Goal: Task Accomplishment & Management: Manage account settings

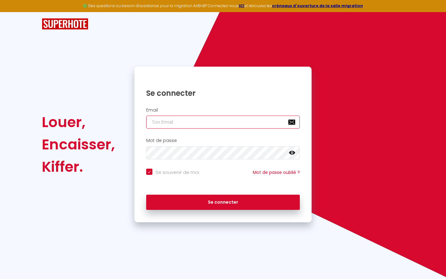
type input "l"
checkbox input "true"
type input "le"
checkbox input "true"
type input "les"
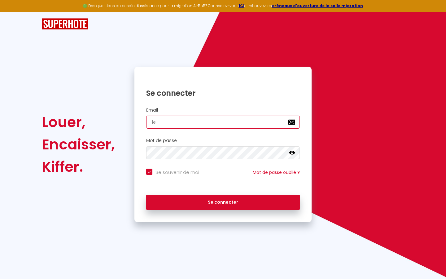
checkbox input "true"
type input "lesp"
checkbox input "true"
type input "lespa"
checkbox input "true"
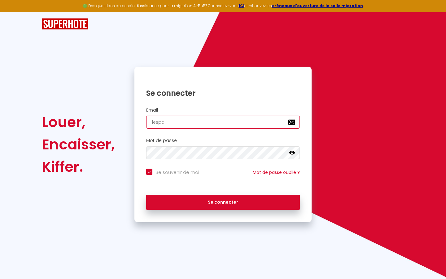
type input "lespac"
checkbox input "true"
type input "lespace"
checkbox input "true"
type input "lespaced"
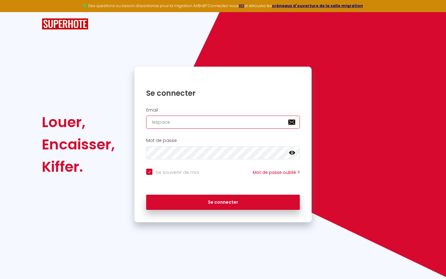
checkbox input "true"
type input "lespacede"
checkbox input "true"
type input "lespacedet"
checkbox input "true"
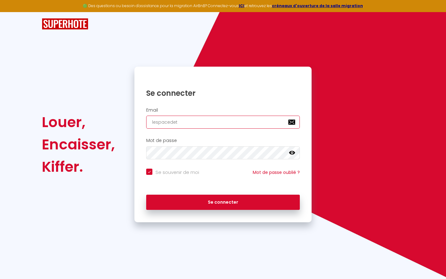
type input "lespacedete"
checkbox input "true"
type input "lespacedeten"
checkbox input "true"
type input "lespacedetent"
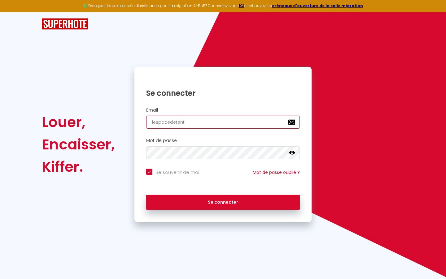
checkbox input "true"
type input "lespacedetente"
checkbox input "true"
type input "lespacedetente@"
checkbox input "true"
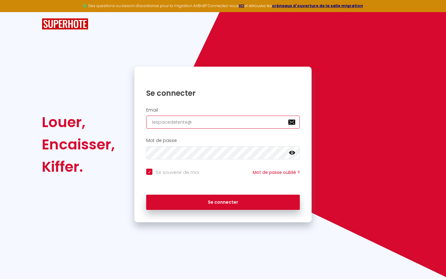
type input "lespacedetente@g"
checkbox input "true"
type input "lespacedetente@gm"
checkbox input "true"
type input "lespacedetente@gma"
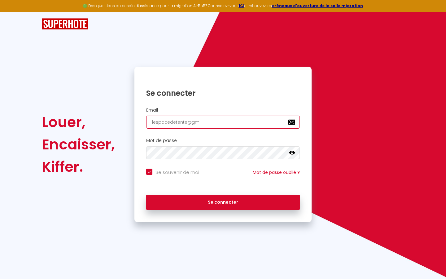
checkbox input "true"
type input "lespacedetente@gmai"
checkbox input "true"
type input "[EMAIL_ADDRESS]"
checkbox input "true"
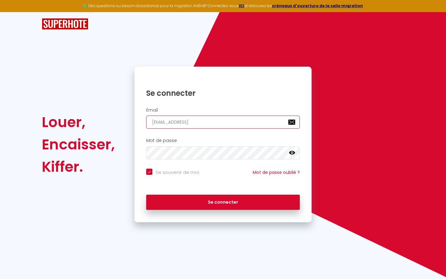
type input "[EMAIL_ADDRESS]."
checkbox input "true"
type input "lespacedetente@gmail.c"
checkbox input "true"
type input "[EMAIL_ADDRESS][DOMAIN_NAME]"
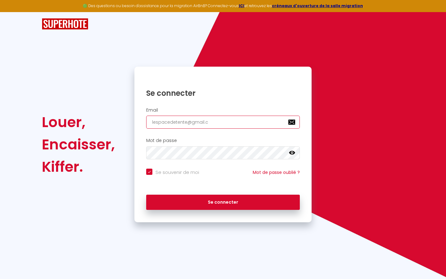
checkbox input "true"
type input "[EMAIL_ADDRESS][DOMAIN_NAME]"
checkbox input "true"
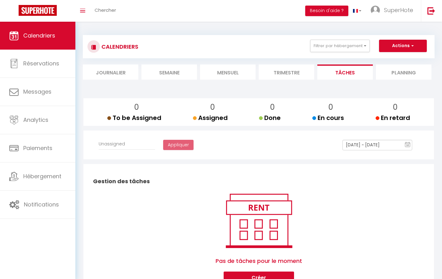
select select
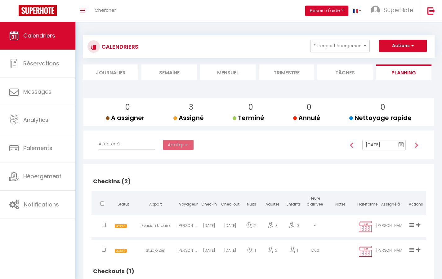
select select "not_cancelled"
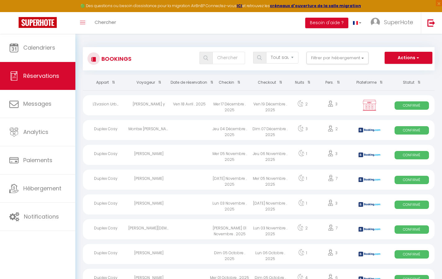
select select "message"
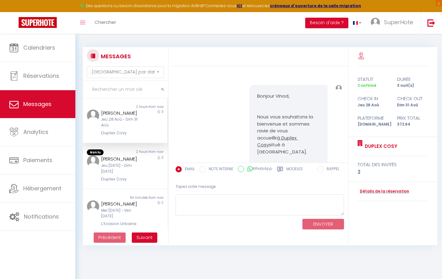
scroll to position [7394, 0]
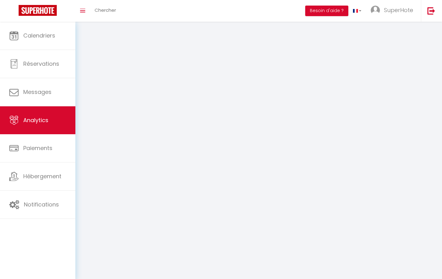
select select "2025"
select select "9"
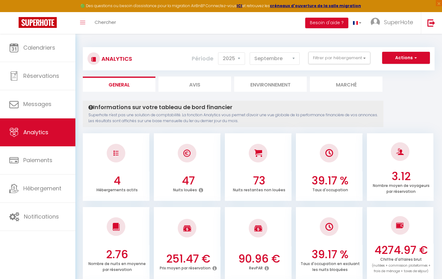
select select "2"
select select "0"
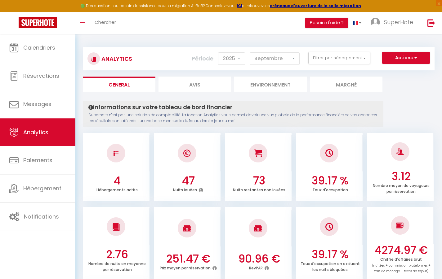
select select "0"
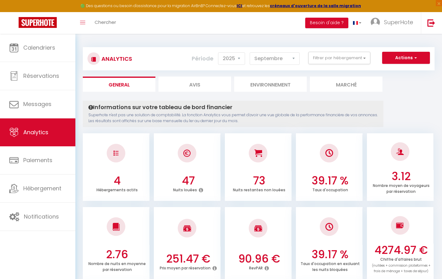
select select "0"
